Goal: Navigation & Orientation: Find specific page/section

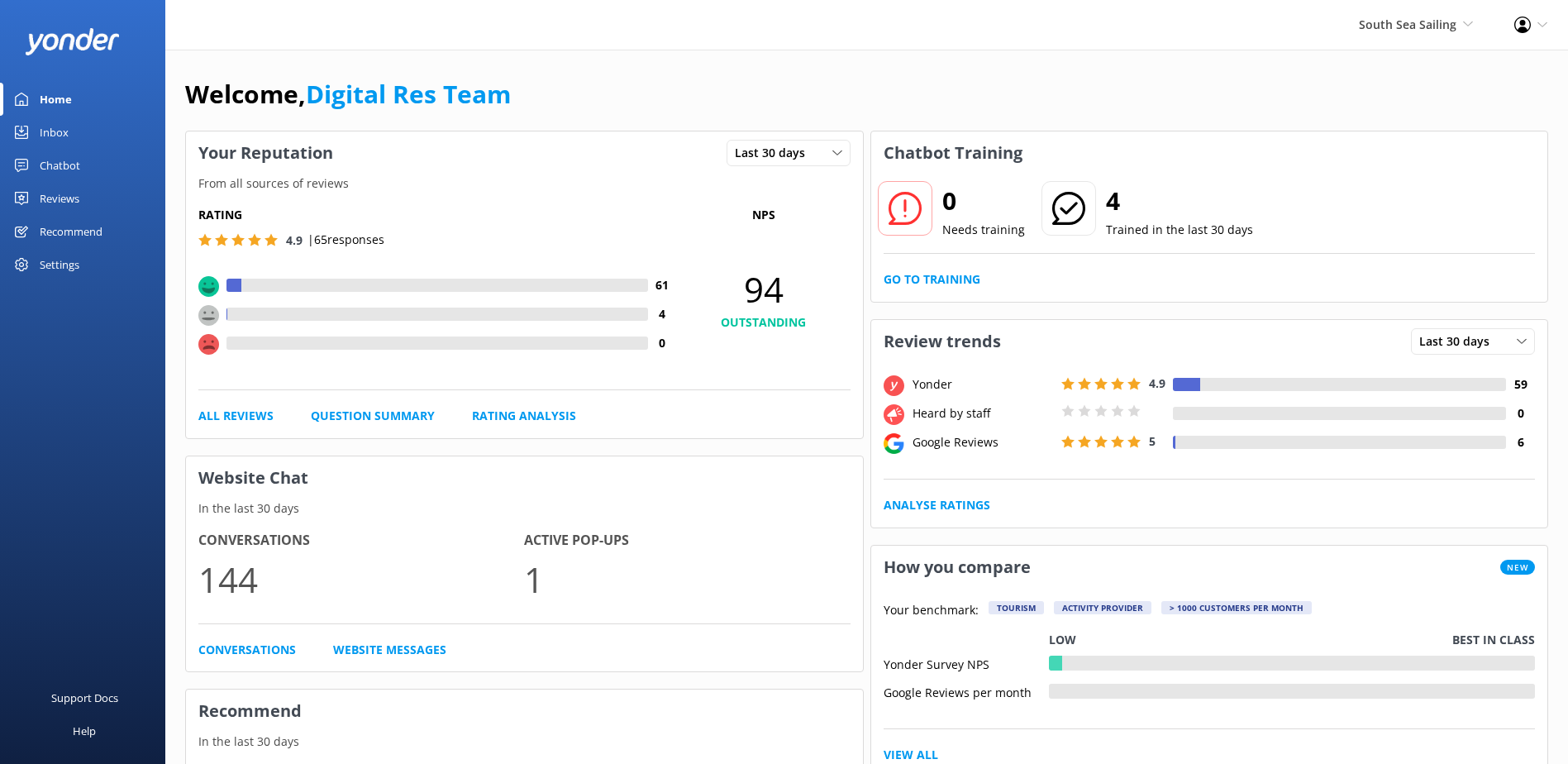
drag, startPoint x: 44, startPoint y: 112, endPoint x: 46, endPoint y: 125, distance: 13.2
click at [44, 113] on div "Home" at bounding box center [56, 99] width 32 height 33
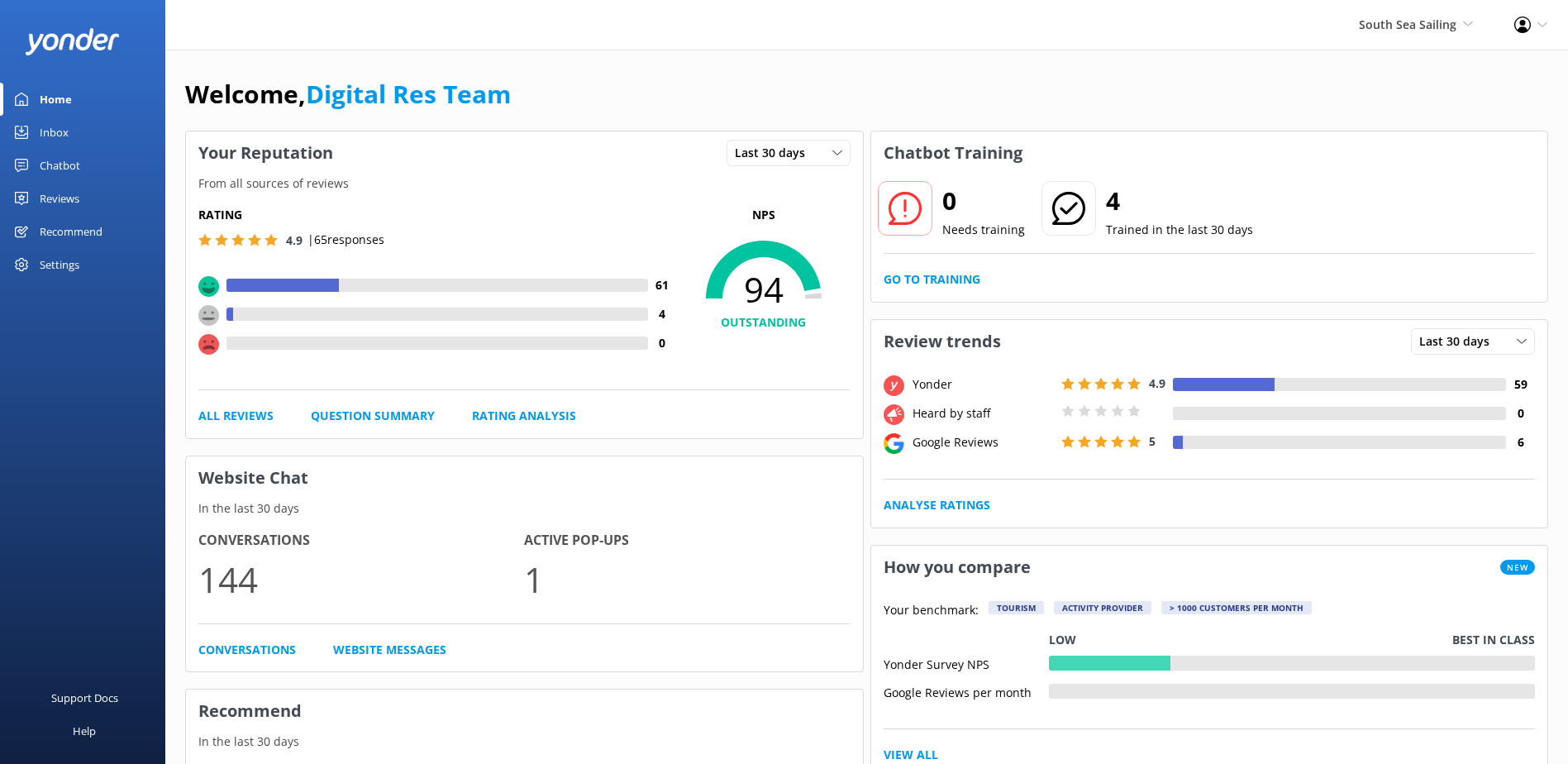
click at [47, 125] on div "Inbox" at bounding box center [54, 132] width 29 height 33
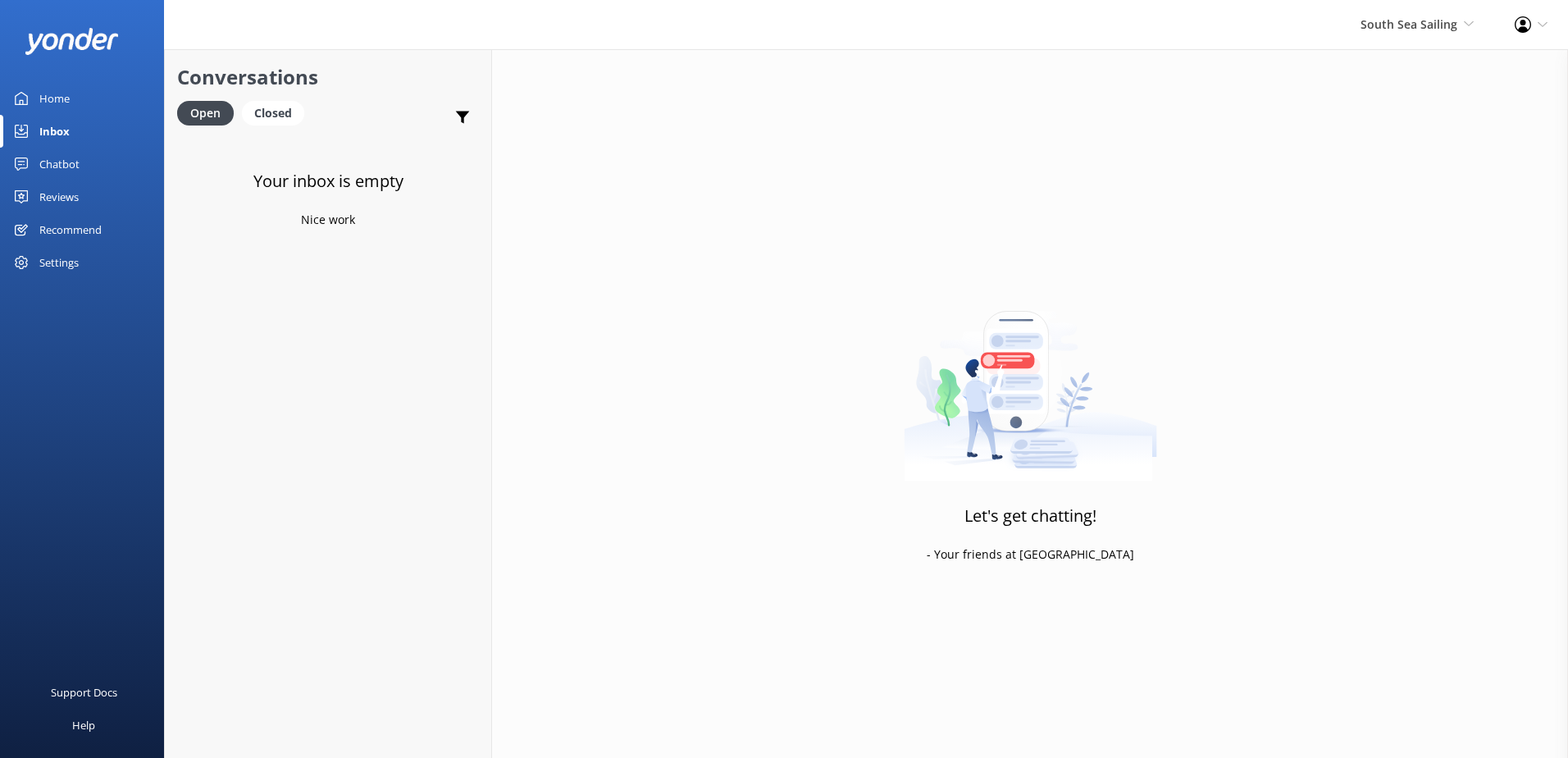
click at [1445, 34] on div "South Sea Sailing South Sea Sailing South Sea Cruises Malamala Beach Club Aweso…" at bounding box center [1418, 24] width 155 height 50
click at [1396, 129] on link "South Sea Cruises" at bounding box center [1413, 109] width 164 height 39
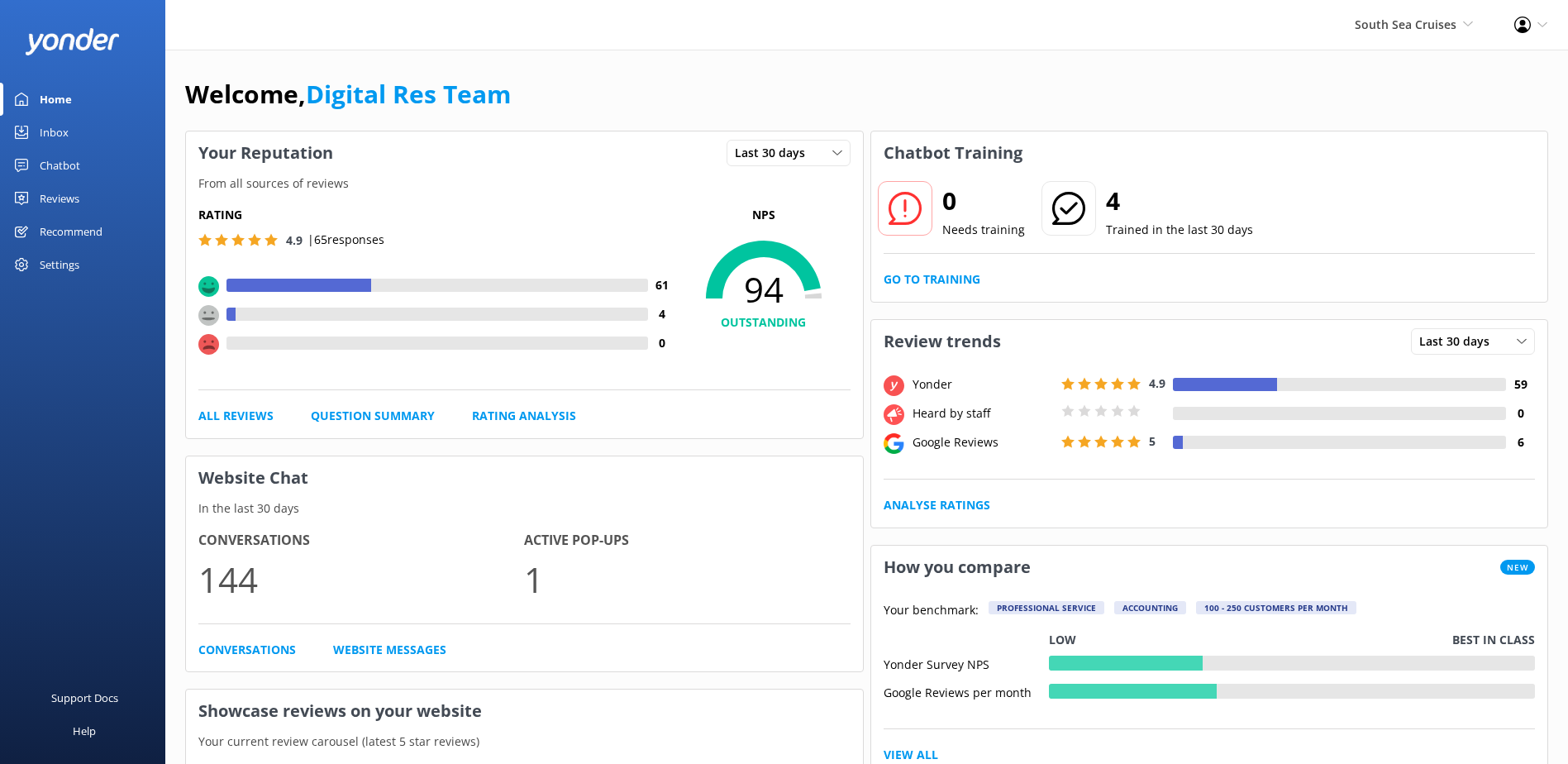
click at [75, 148] on link "Inbox" at bounding box center [82, 132] width 165 height 33
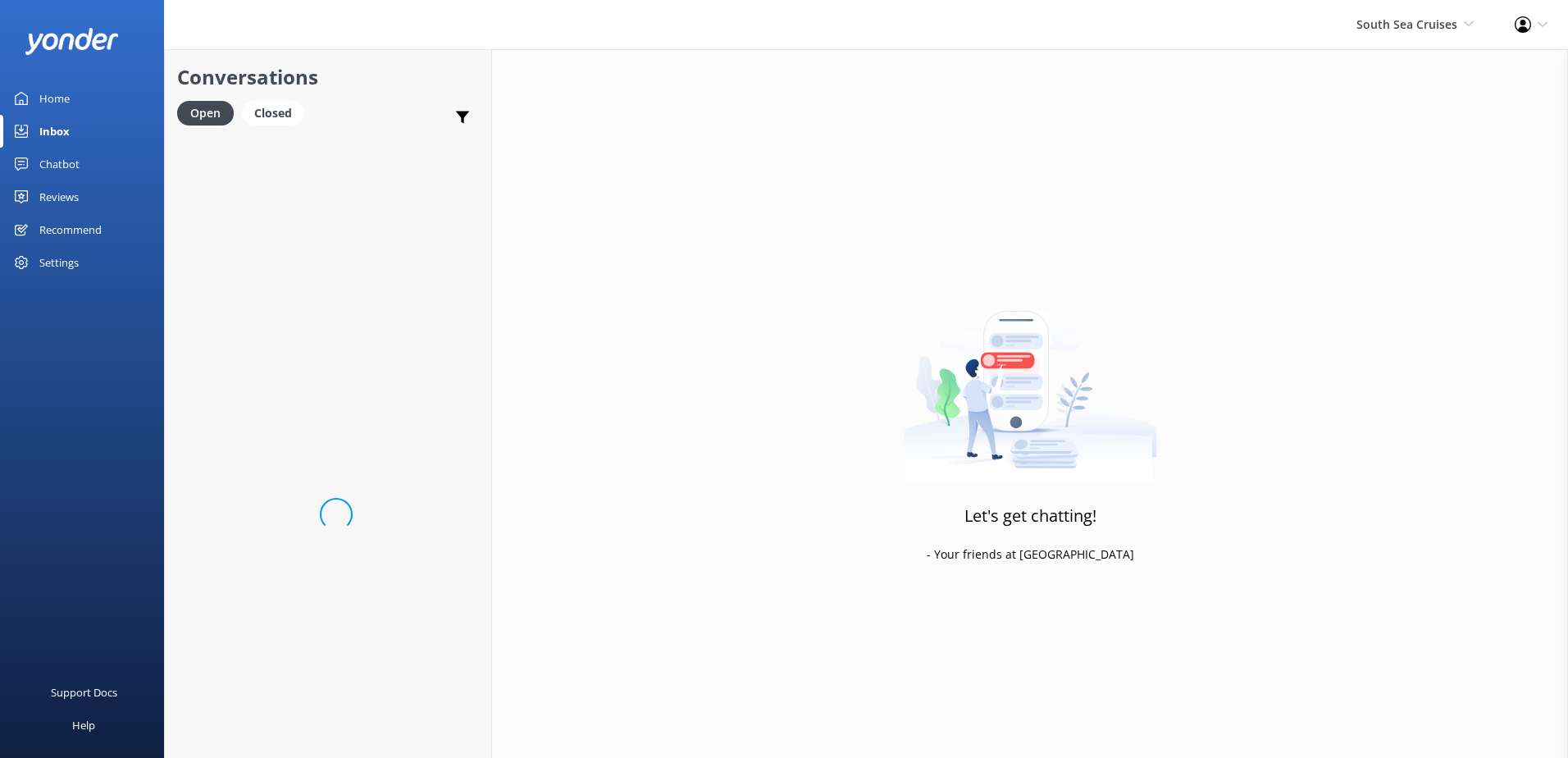
click at [69, 129] on div "Inbox" at bounding box center [55, 131] width 30 height 33
drag, startPoint x: 1439, startPoint y: 23, endPoint x: 1422, endPoint y: 40, distance: 24.0
click at [1439, 23] on span "South Sea Cruises" at bounding box center [1407, 24] width 101 height 16
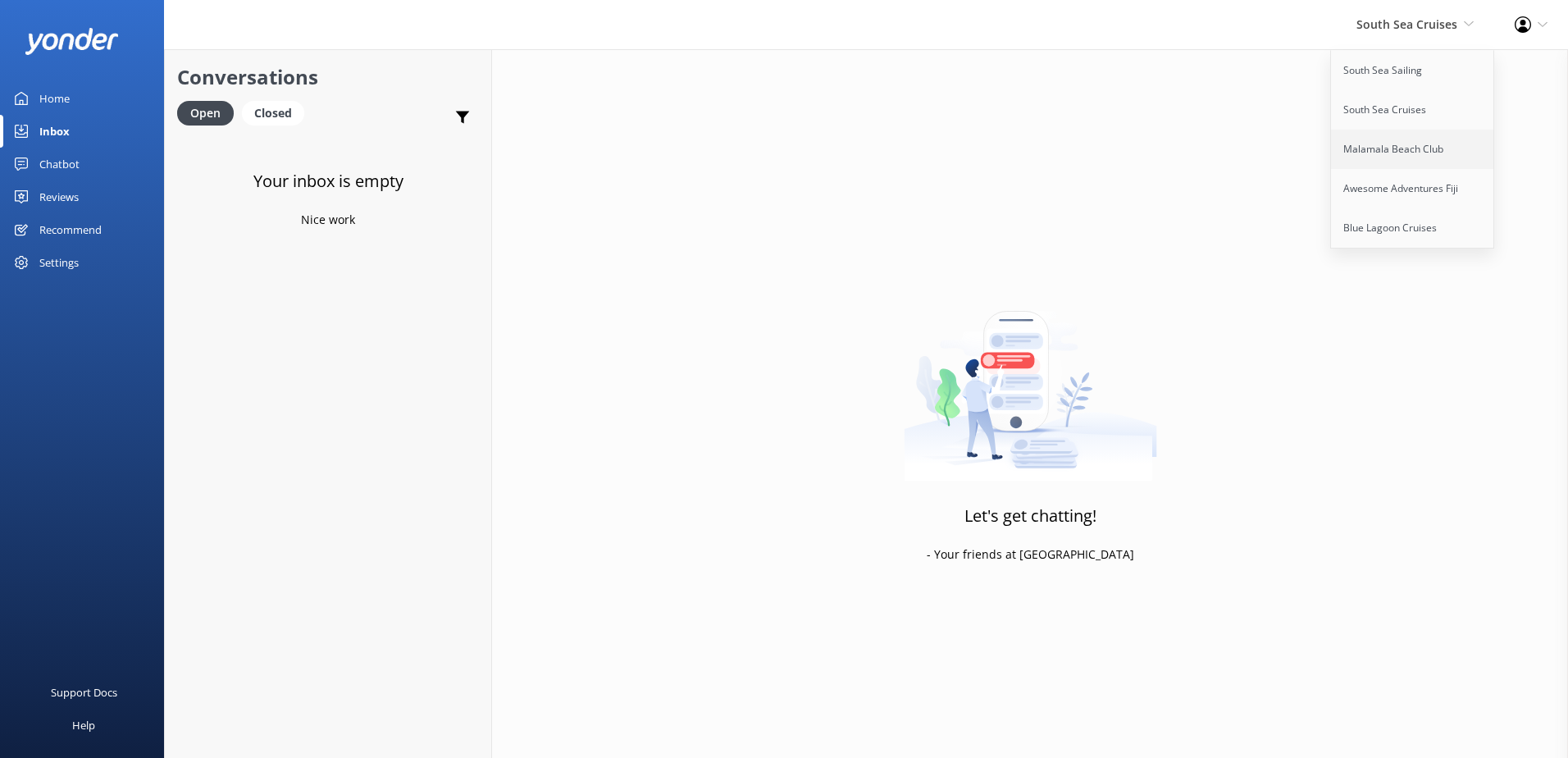
click at [1375, 156] on link "Malamala Beach Club" at bounding box center [1413, 149] width 164 height 39
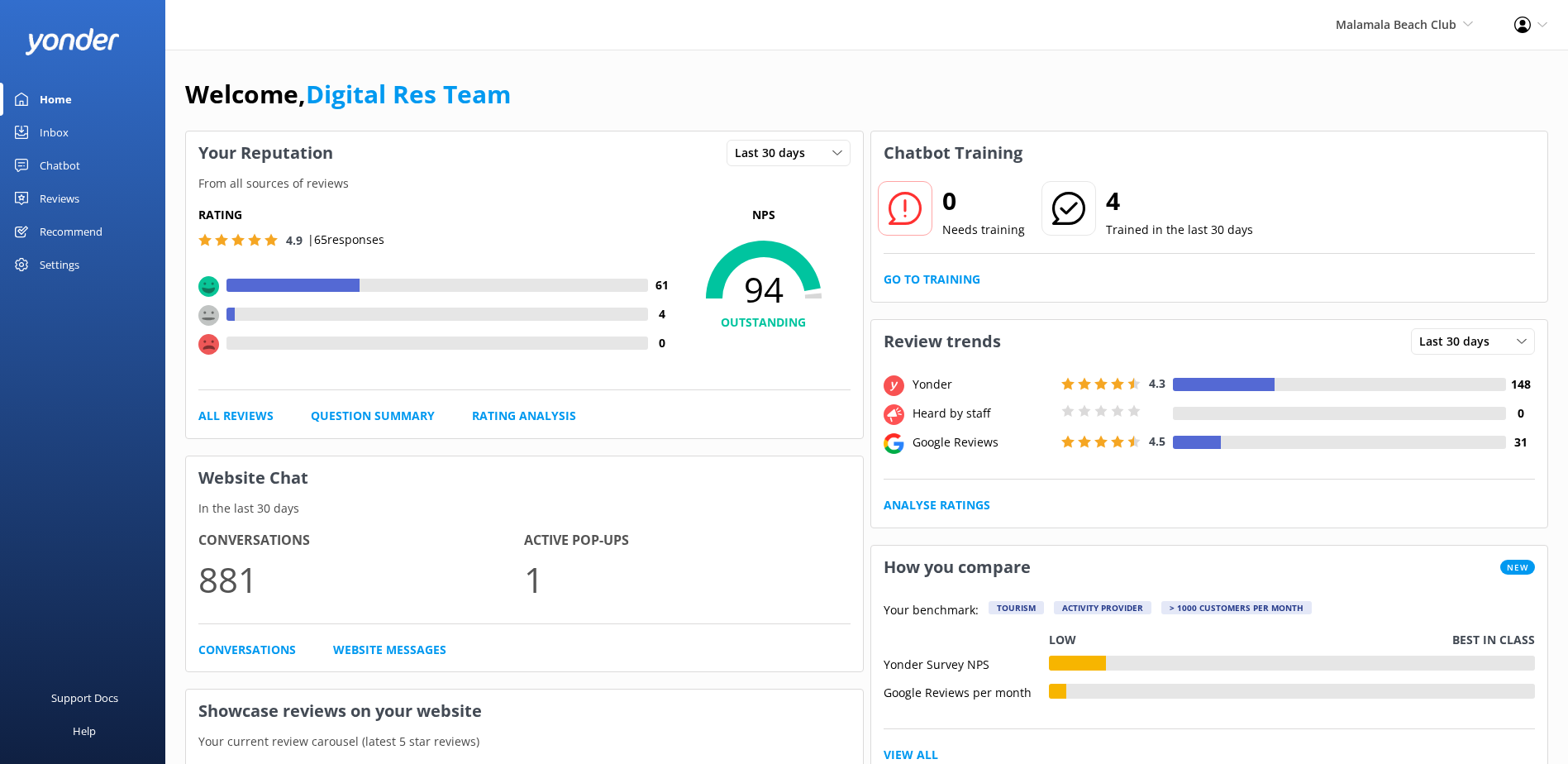
click at [53, 126] on div "Inbox" at bounding box center [54, 132] width 29 height 33
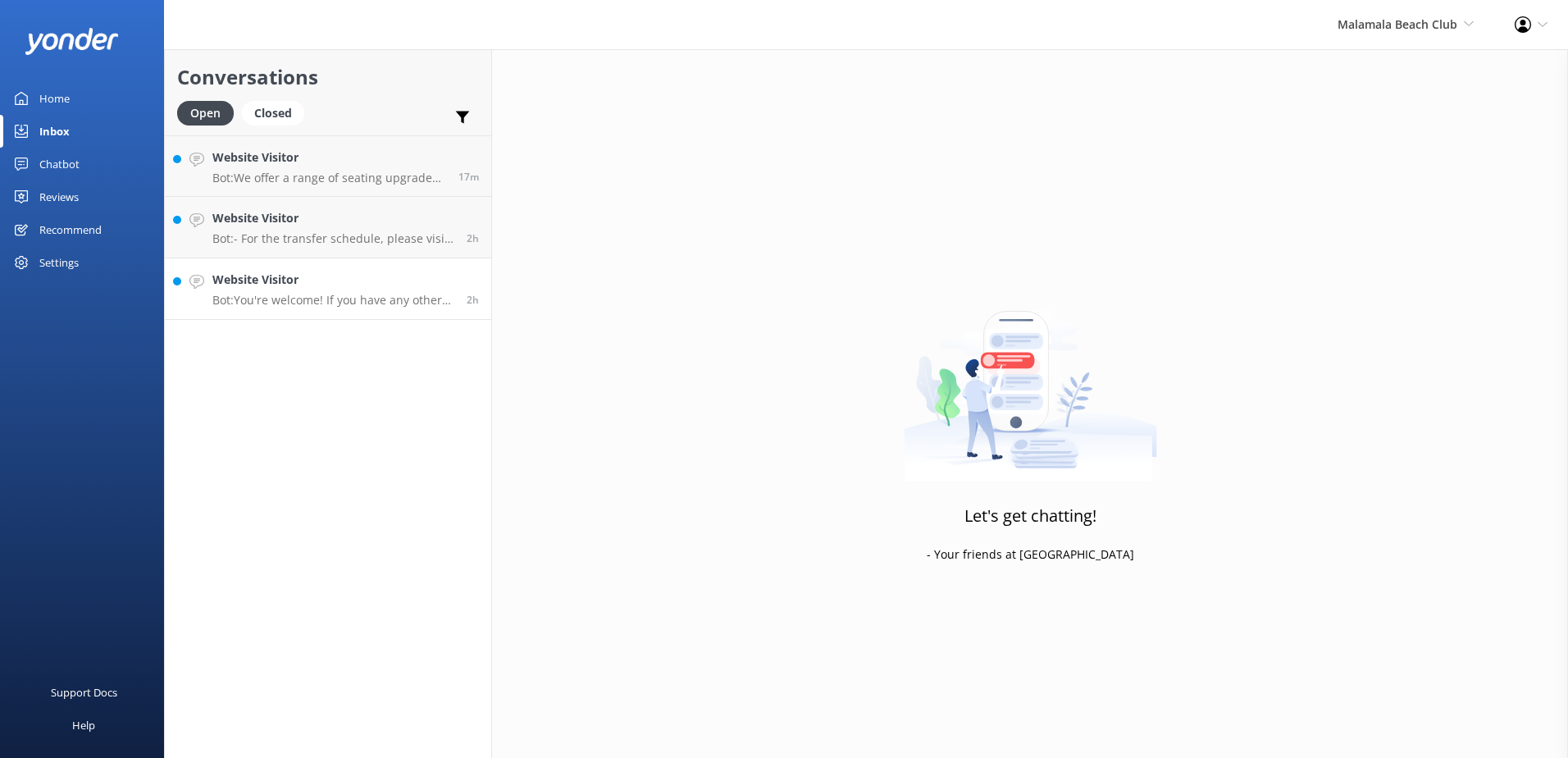
click at [357, 280] on h4 "Website Visitor" at bounding box center [333, 279] width 242 height 18
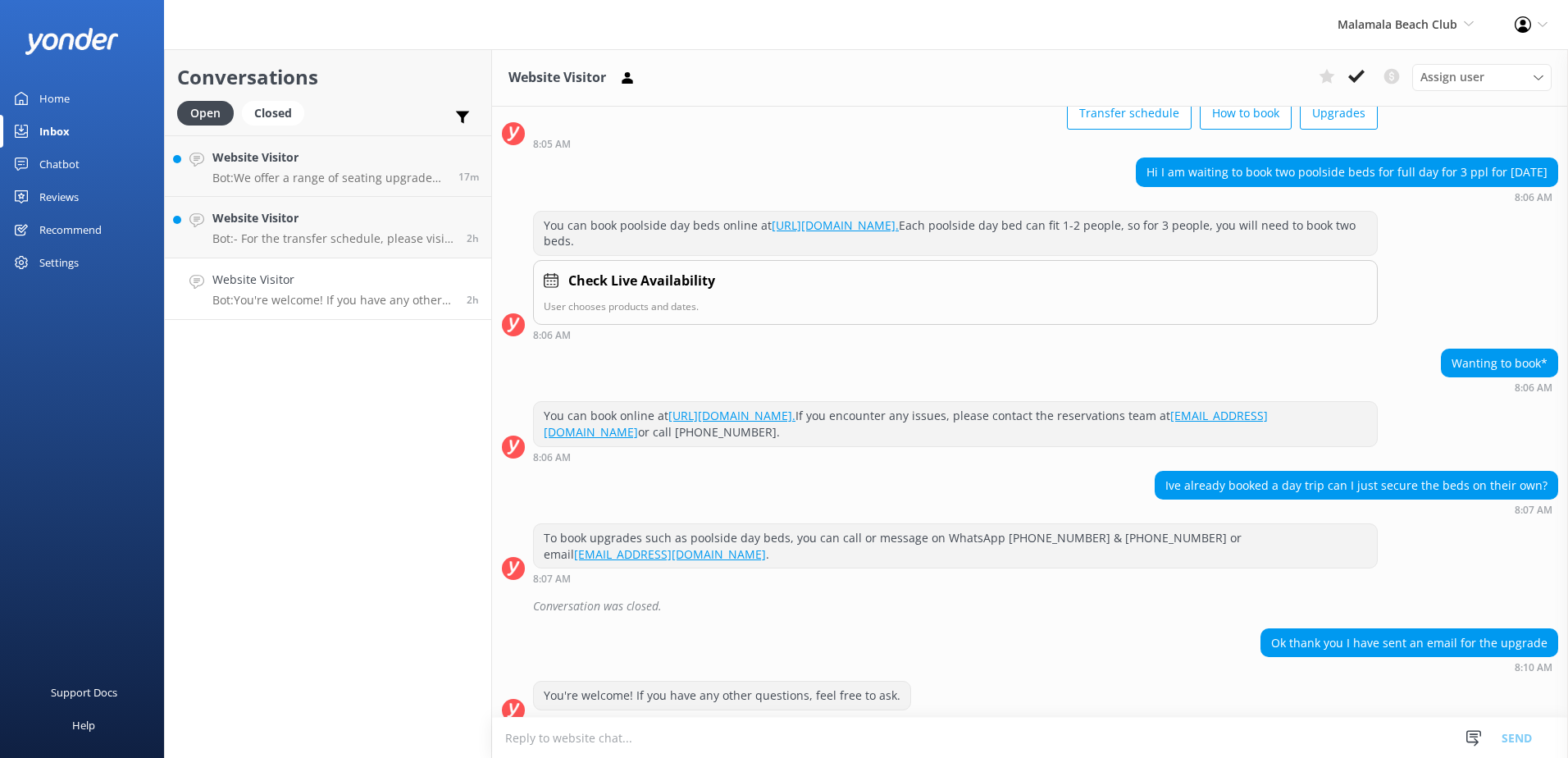
scroll to position [114, 0]
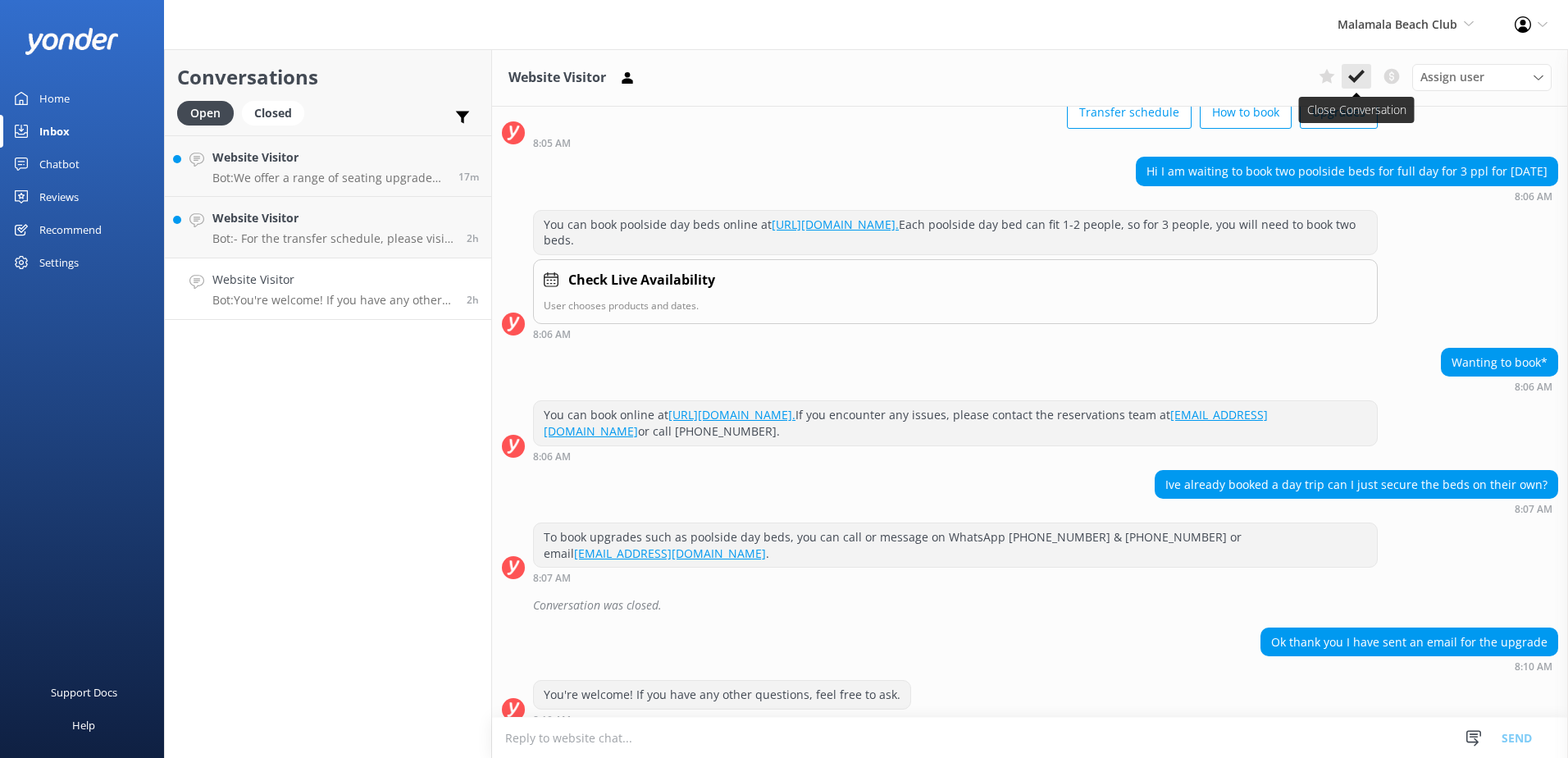
click at [1360, 75] on use at bounding box center [1356, 76] width 17 height 13
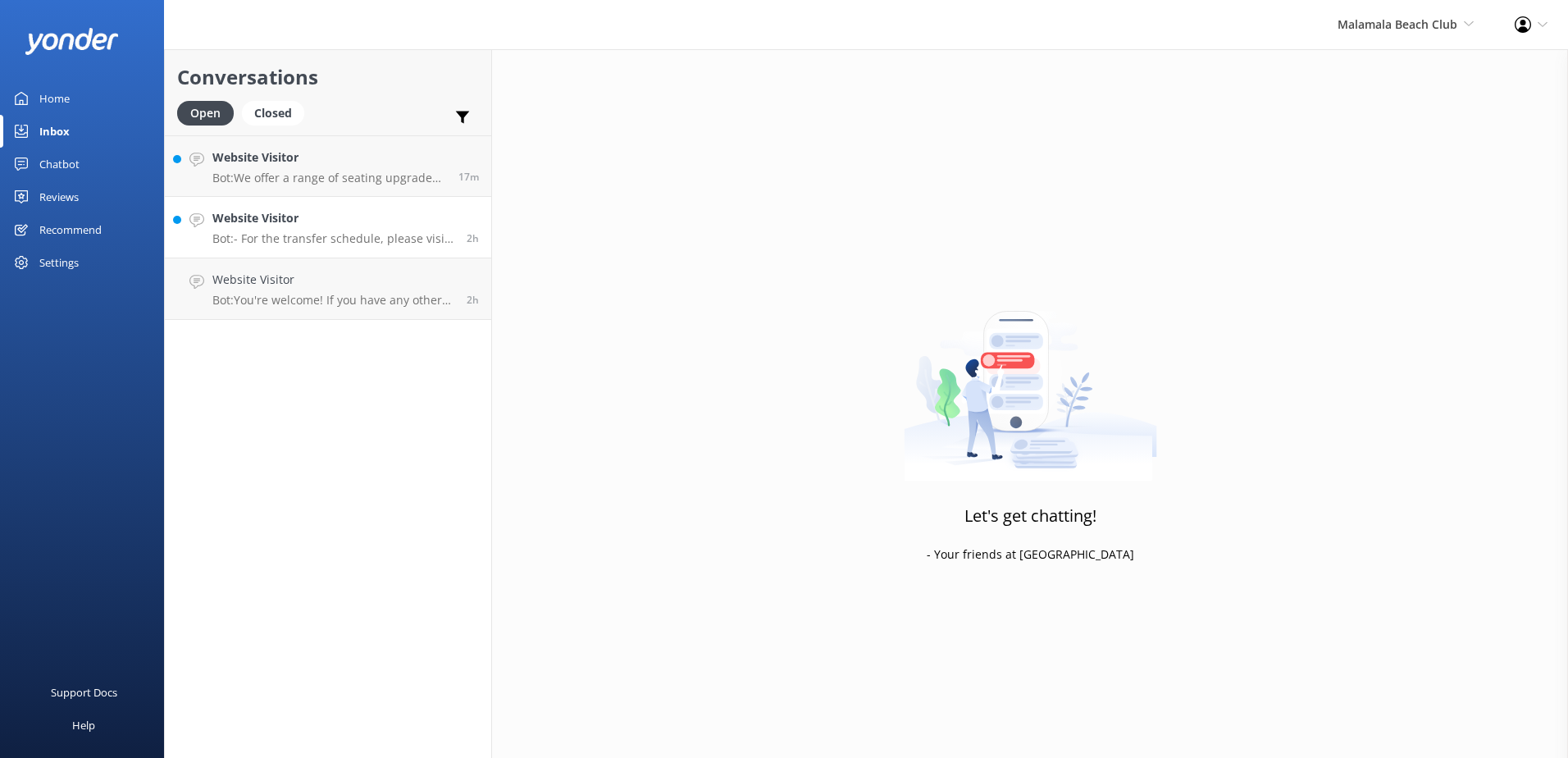
click at [401, 235] on p "Bot: - For the transfer schedule, please visit: [URL][DOMAIN_NAME] - Full Day P…" at bounding box center [333, 239] width 242 height 15
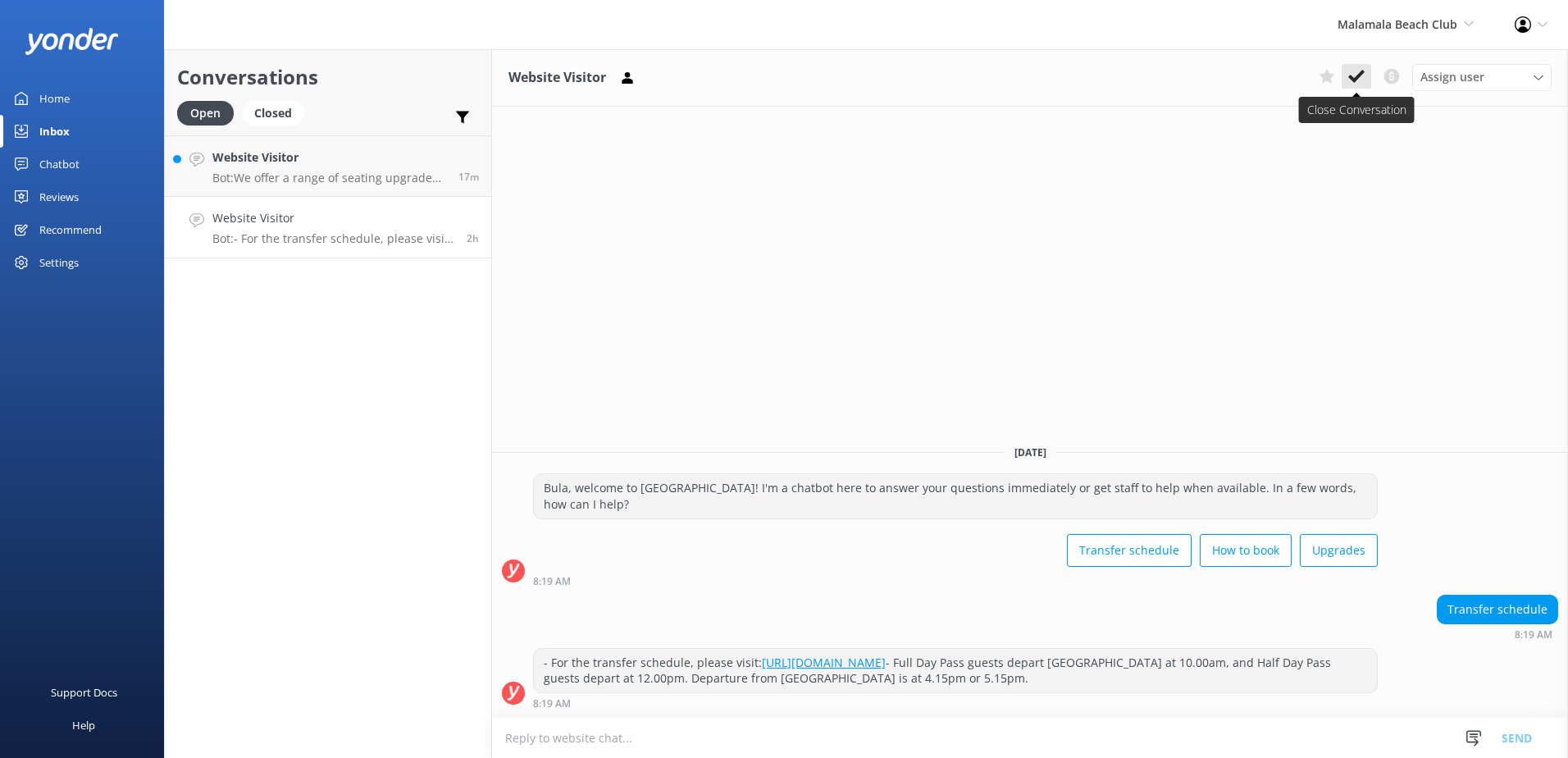
click at [1356, 87] on button at bounding box center [1356, 76] width 29 height 24
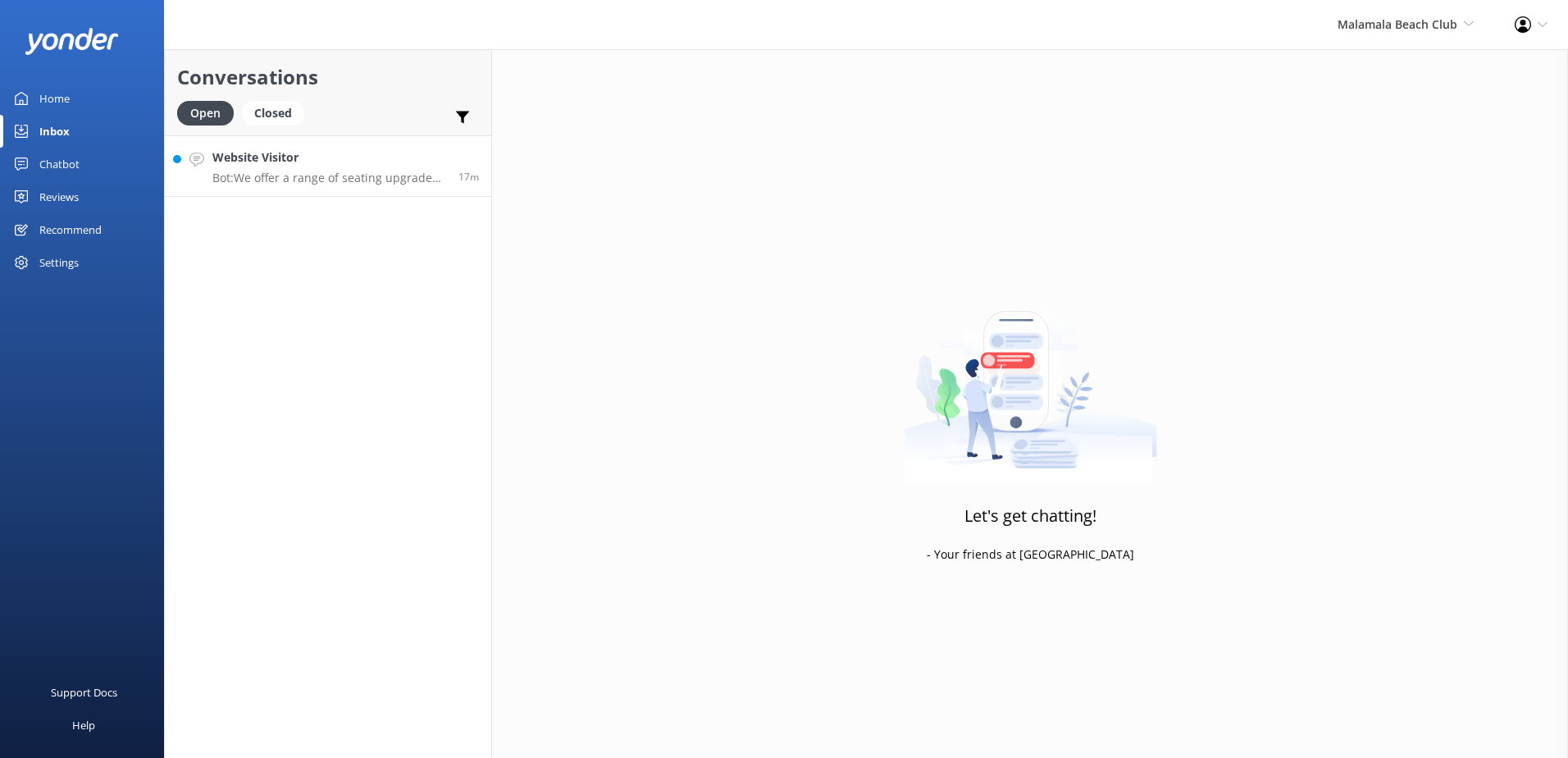
click at [401, 181] on p "Bot: We offer a range of seating upgrade options, including poolside day beds a…" at bounding box center [329, 178] width 233 height 15
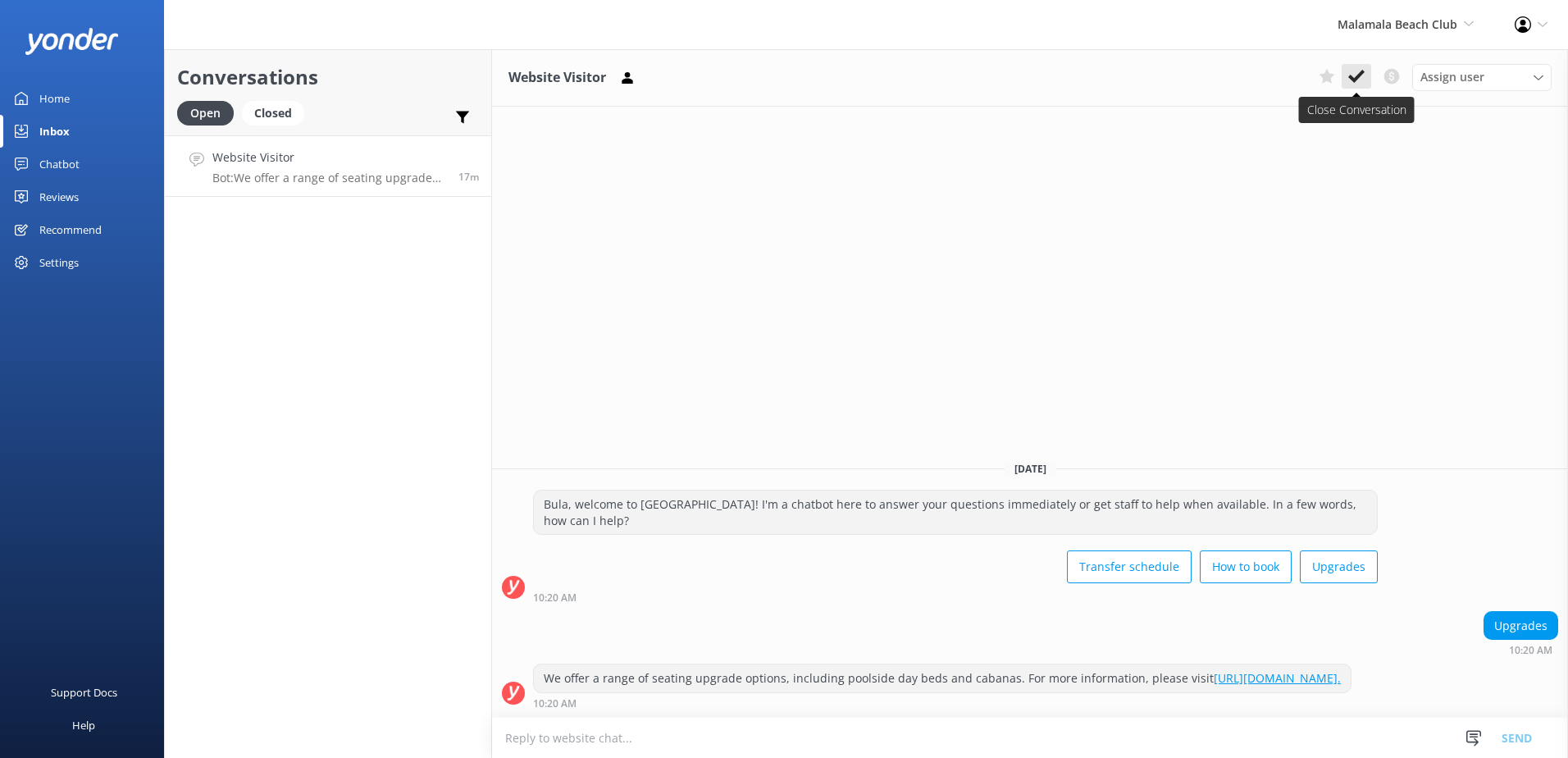
click at [1353, 80] on use at bounding box center [1356, 76] width 17 height 13
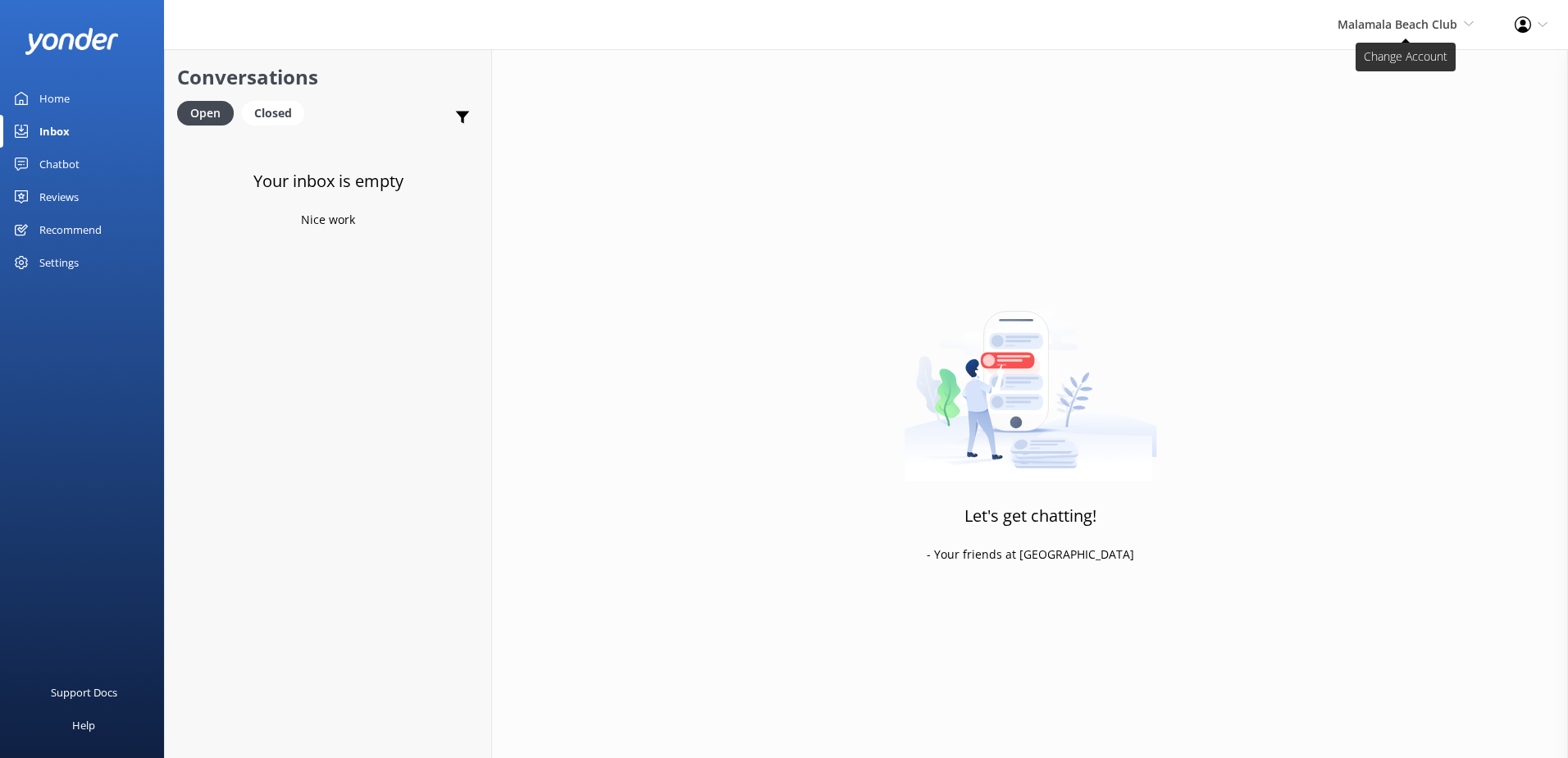
click at [1413, 18] on span "Malamala Beach Club" at bounding box center [1398, 24] width 120 height 16
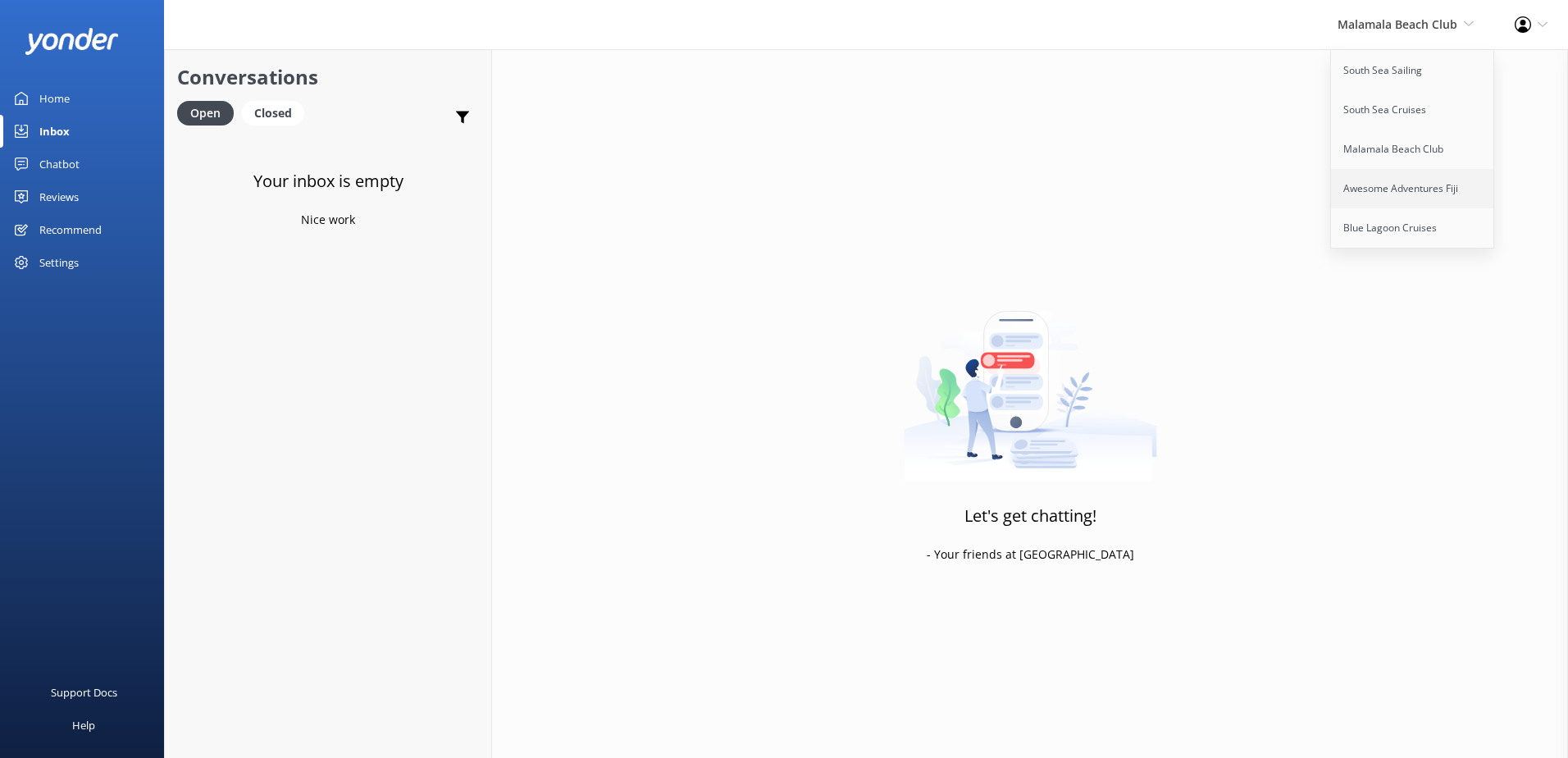
click at [1383, 206] on link "Awesome Adventures Fiji" at bounding box center [1413, 188] width 164 height 39
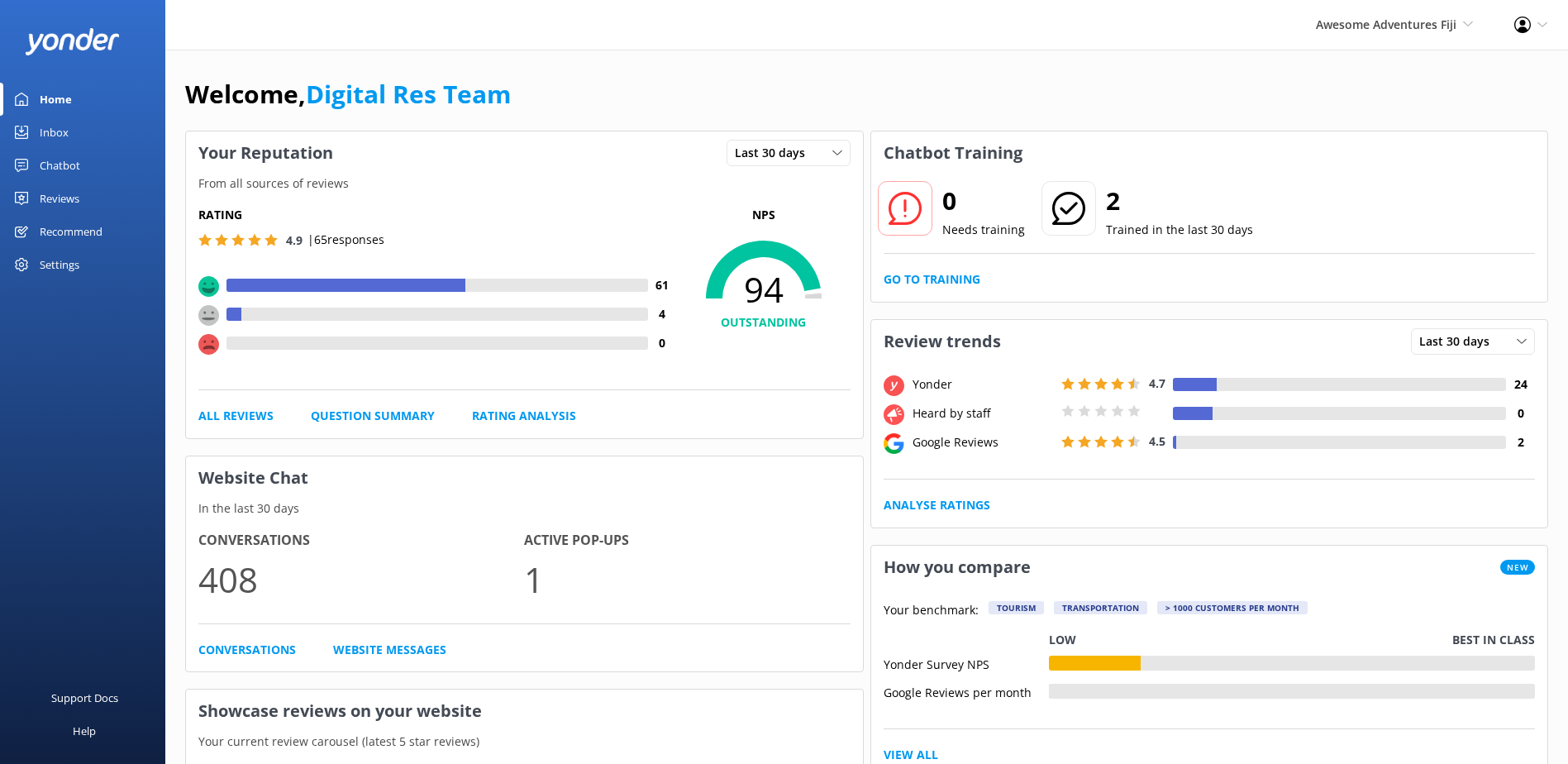
click at [59, 122] on div "Inbox" at bounding box center [54, 132] width 29 height 33
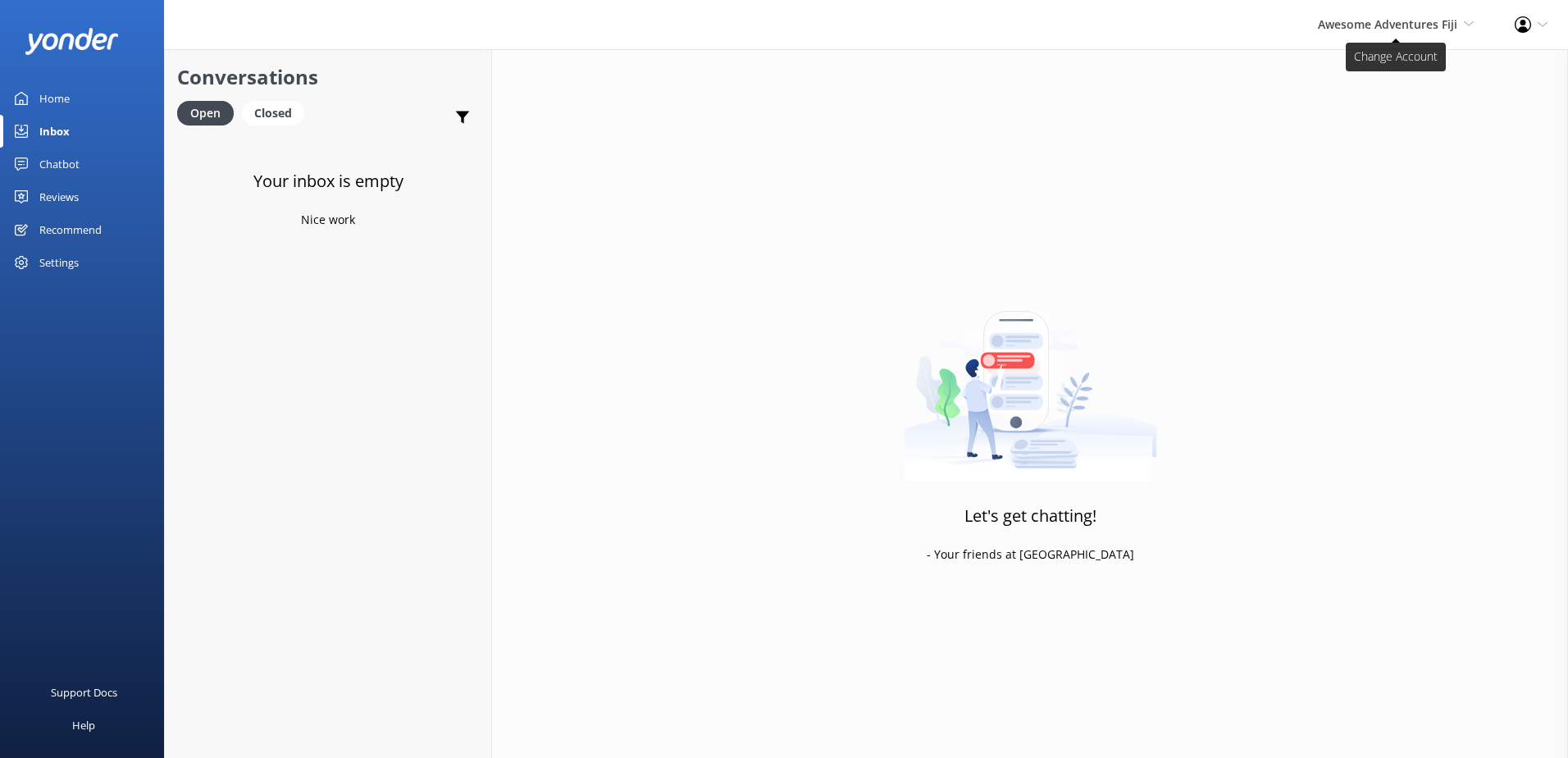
click at [1410, 31] on span "Awesome Adventures Fiji" at bounding box center [1387, 24] width 139 height 16
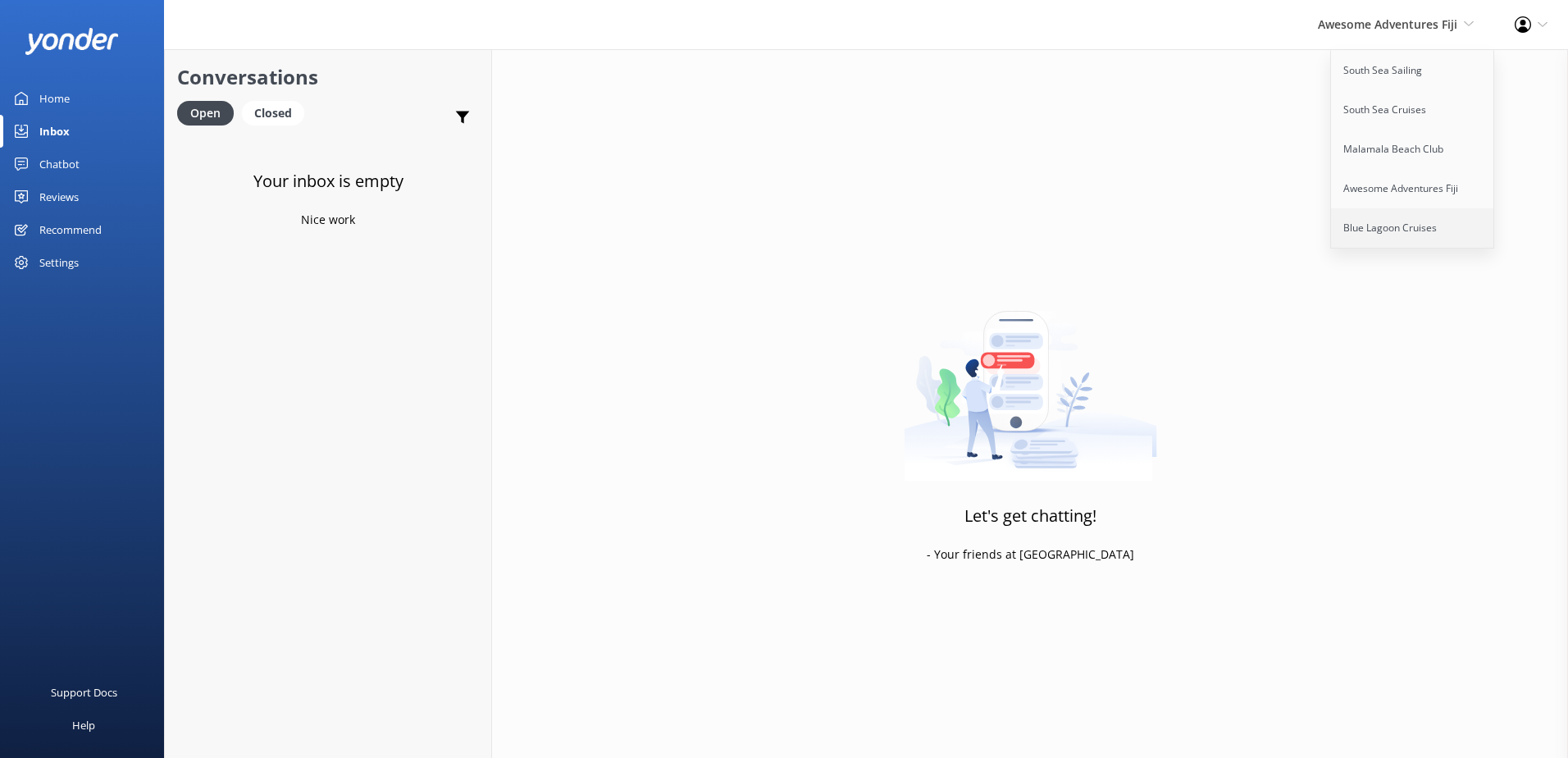
click at [1410, 213] on link "Blue Lagoon Cruises" at bounding box center [1413, 228] width 164 height 39
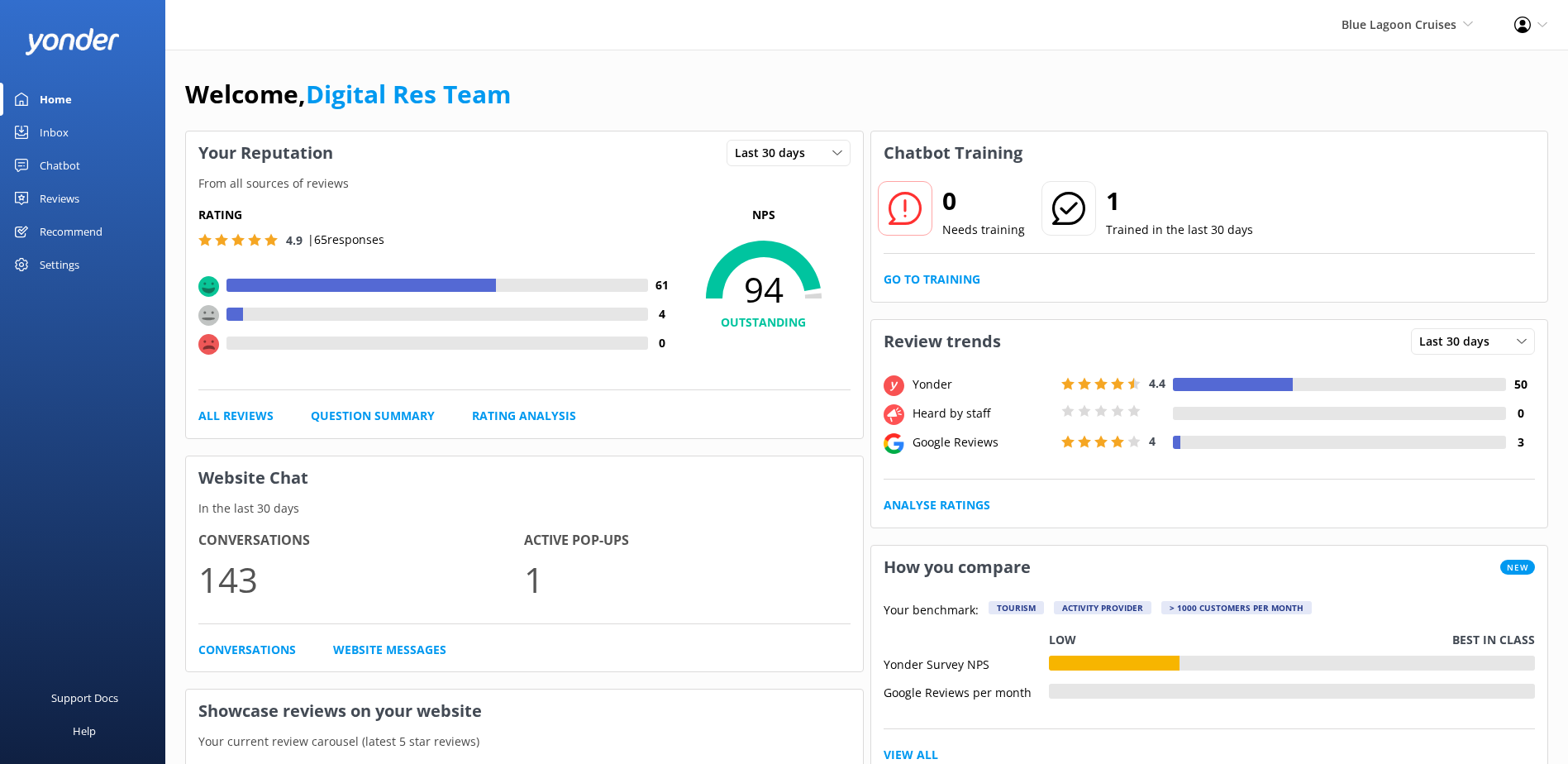
click at [48, 137] on div "Inbox" at bounding box center [54, 132] width 29 height 33
